Goal: Communication & Community: Answer question/provide support

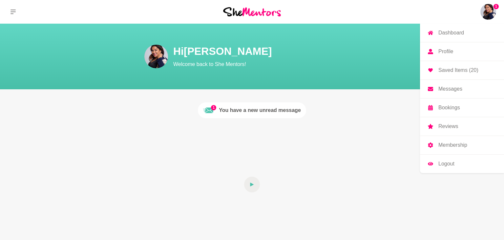
click at [450, 89] on p "Messages" at bounding box center [450, 88] width 24 height 5
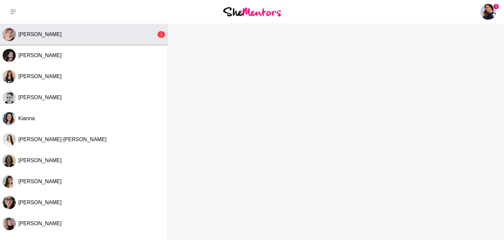
click at [33, 35] on span "[PERSON_NAME]" at bounding box center [39, 34] width 43 height 6
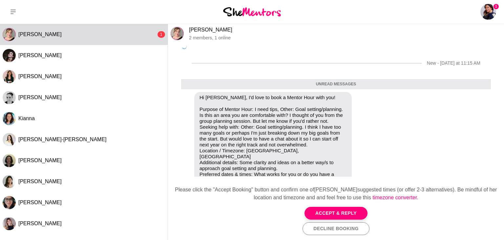
scroll to position [28, 0]
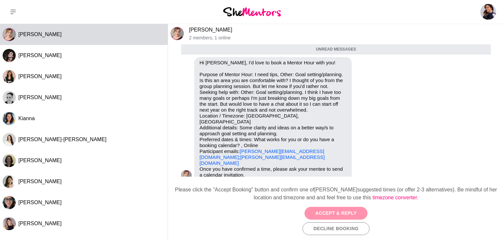
click at [335, 212] on button "Accept & Reply" at bounding box center [335, 213] width 63 height 13
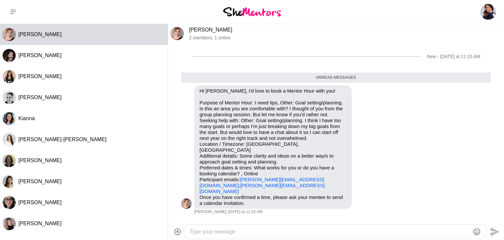
scroll to position [0, 0]
click at [238, 233] on textarea "Type your message" at bounding box center [330, 232] width 280 height 8
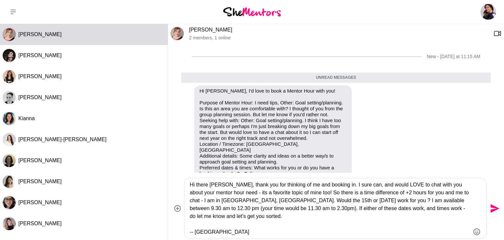
type textarea "Hi there [PERSON_NAME], thank you for thinking of me and booking in. I sure can…"
click at [492, 207] on icon "Send" at bounding box center [495, 208] width 9 height 9
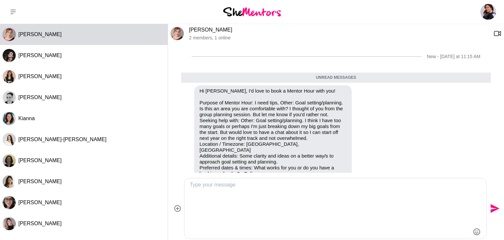
scroll to position [69, 0]
